Goal: Find specific page/section: Find specific page/section

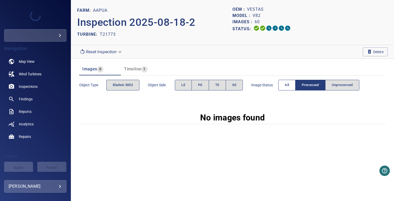
click at [287, 88] on span "All" at bounding box center [287, 85] width 4 height 6
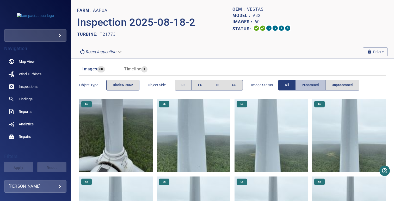
click at [304, 85] on span "Processed" at bounding box center [310, 85] width 17 height 6
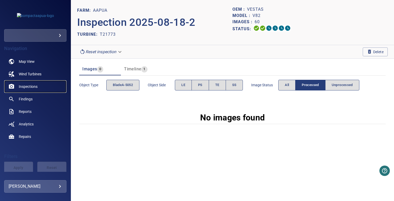
click at [35, 89] on link "Inspections" at bounding box center [35, 86] width 62 height 13
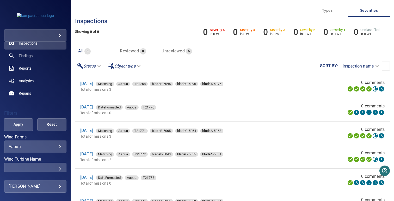
scroll to position [47, 0]
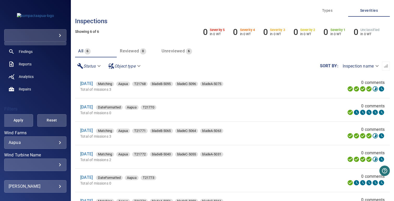
click at [40, 161] on div "​ ​" at bounding box center [35, 164] width 62 height 13
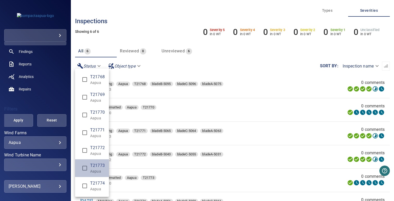
click at [94, 163] on span "T21773" at bounding box center [97, 165] width 15 height 6
type input "**********"
click at [32, 91] on div "Wind Turbine Name" at bounding box center [197, 100] width 394 height 201
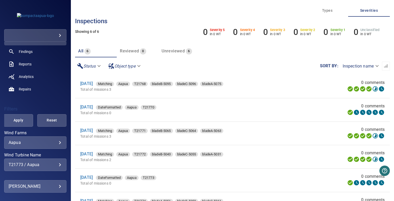
scroll to position [112, 0]
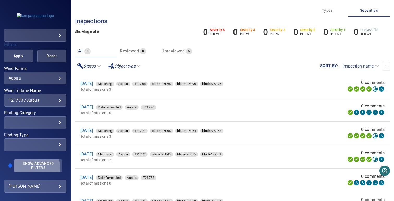
click at [31, 168] on span "Show Advanced Filters" at bounding box center [38, 165] width 42 height 8
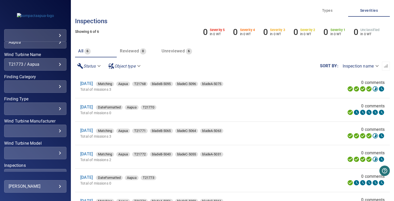
scroll to position [182, 0]
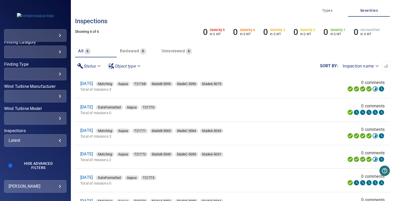
click at [30, 142] on div "Latest" at bounding box center [35, 140] width 53 height 5
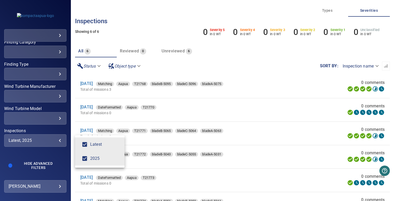
type input "****"
click at [46, 133] on div "Inspections" at bounding box center [197, 100] width 394 height 201
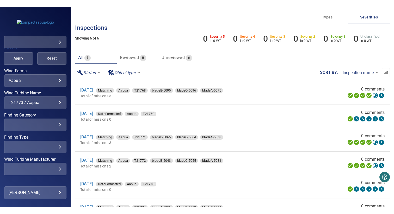
scroll to position [113, 0]
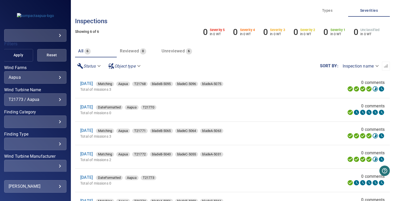
click at [20, 50] on button "Apply" at bounding box center [18, 55] width 29 height 13
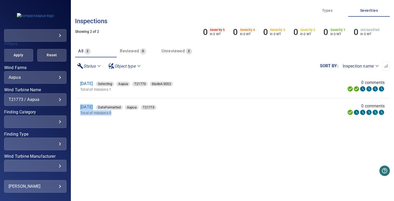
drag, startPoint x: 77, startPoint y: 104, endPoint x: 196, endPoint y: 111, distance: 119.3
click at [196, 111] on li "18 Aug 2025 DateFormatted Aapua T21773 Total of missions 0 0 comments" at bounding box center [232, 109] width 315 height 23
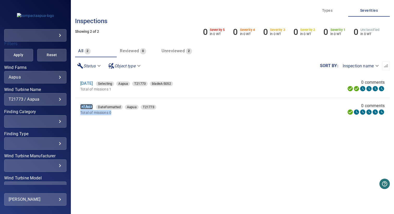
click at [93, 107] on link "18 Aug 2025" at bounding box center [86, 106] width 13 height 5
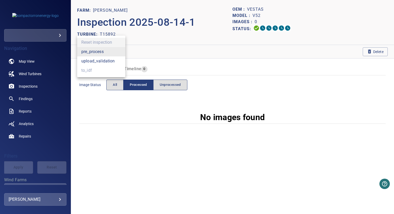
click at [105, 51] on body "**********" at bounding box center [197, 107] width 394 height 214
click at [98, 53] on li "pre_process" at bounding box center [101, 51] width 48 height 9
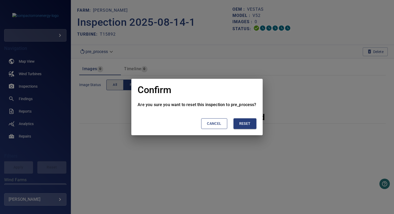
click at [246, 124] on span "Reset" at bounding box center [244, 124] width 11 height 7
